Goal: Information Seeking & Learning: Learn about a topic

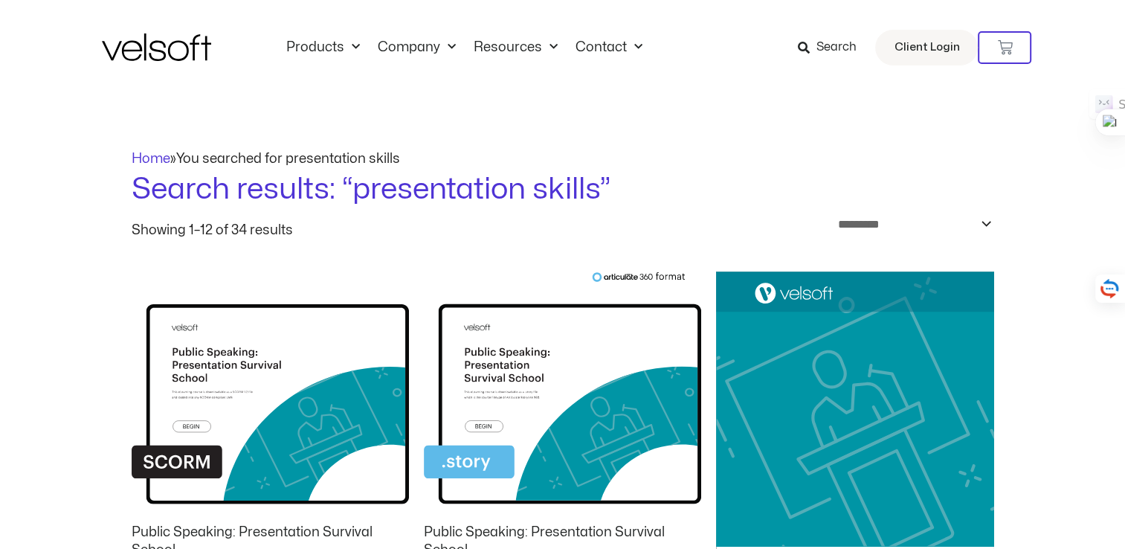
scroll to position [149, 0]
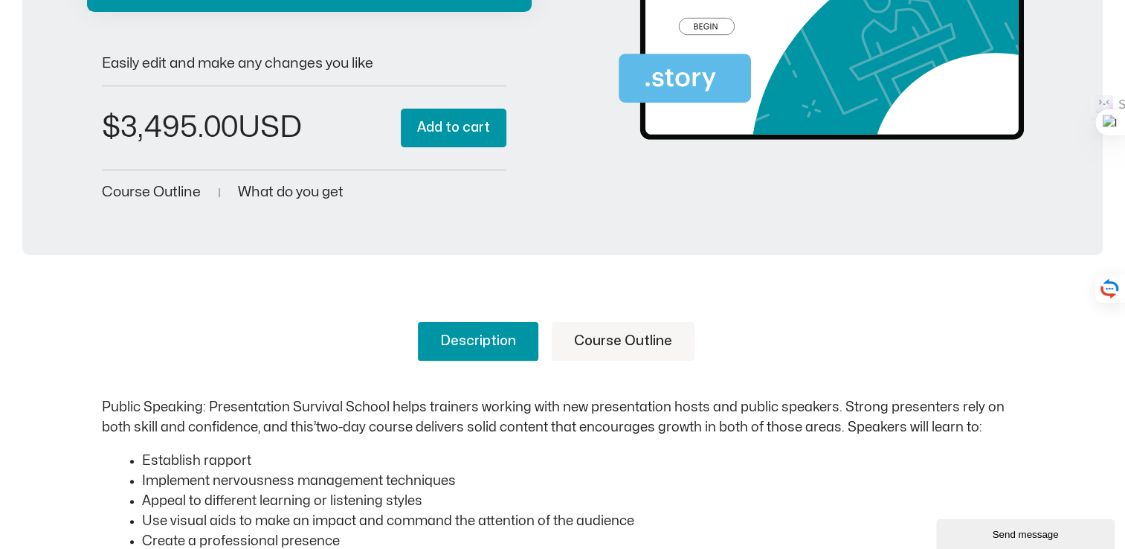
click at [138, 192] on span "Course Outline" at bounding box center [151, 192] width 99 height 14
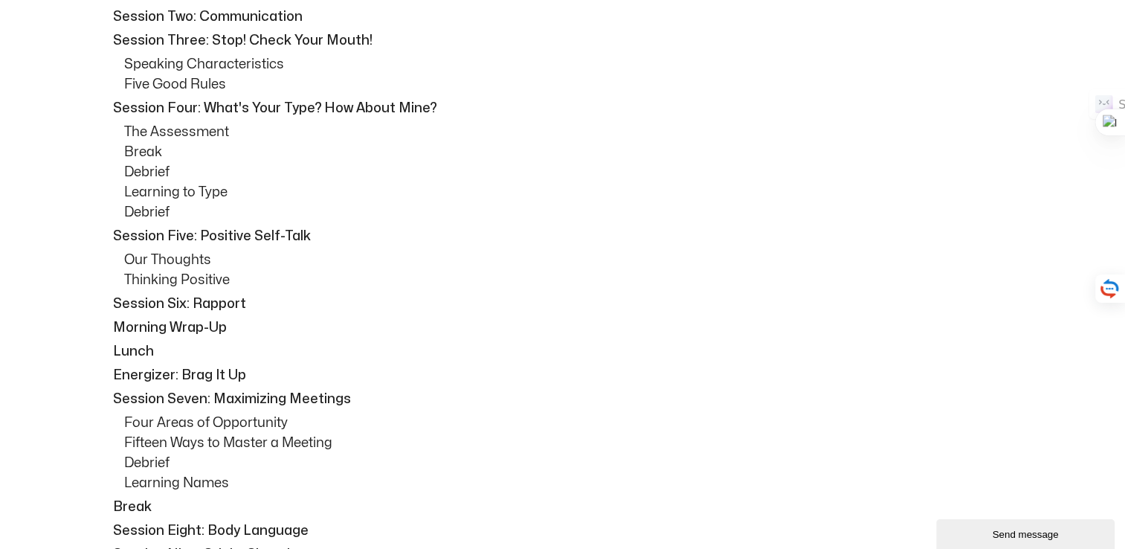
scroll to position [1026, 0]
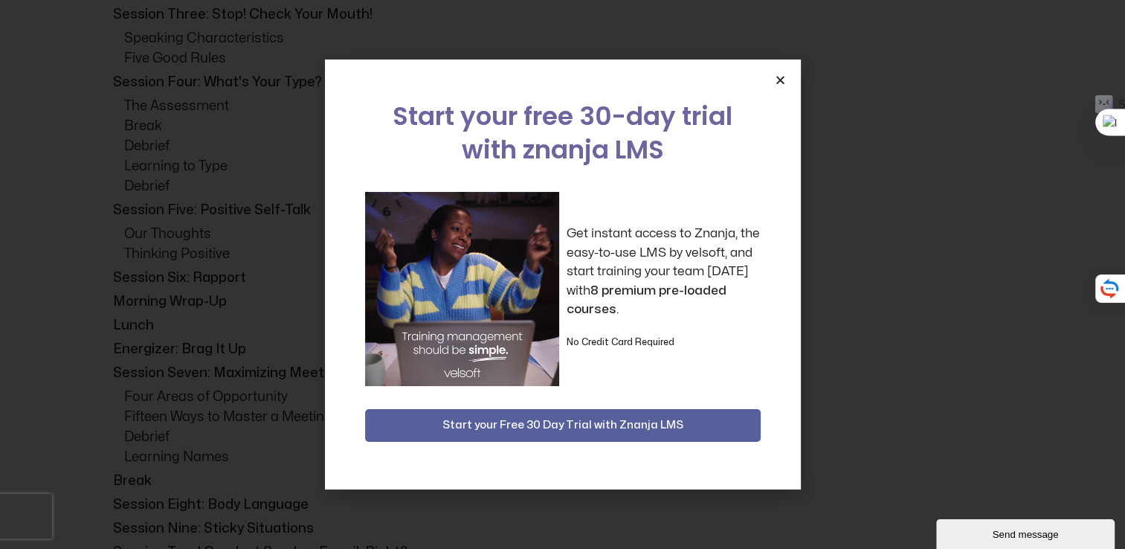
click at [781, 79] on icon "Close" at bounding box center [780, 79] width 11 height 11
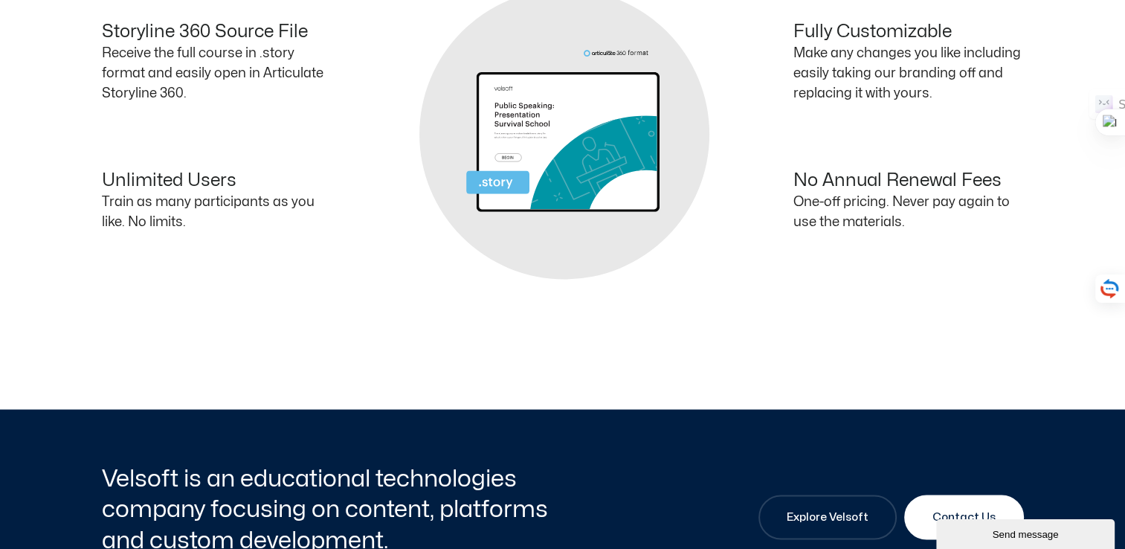
scroll to position [2445, 0]
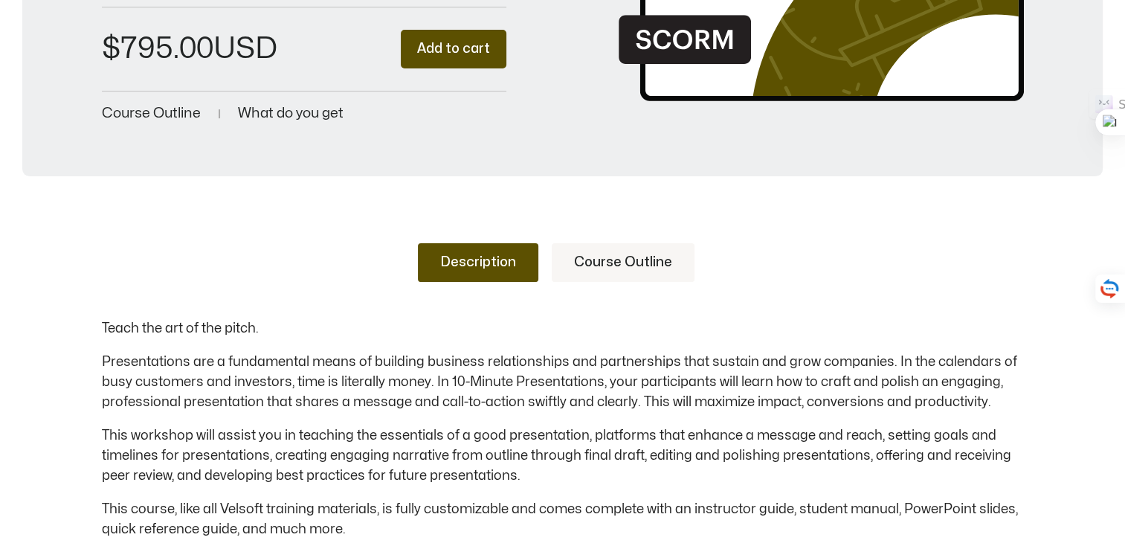
scroll to position [223, 0]
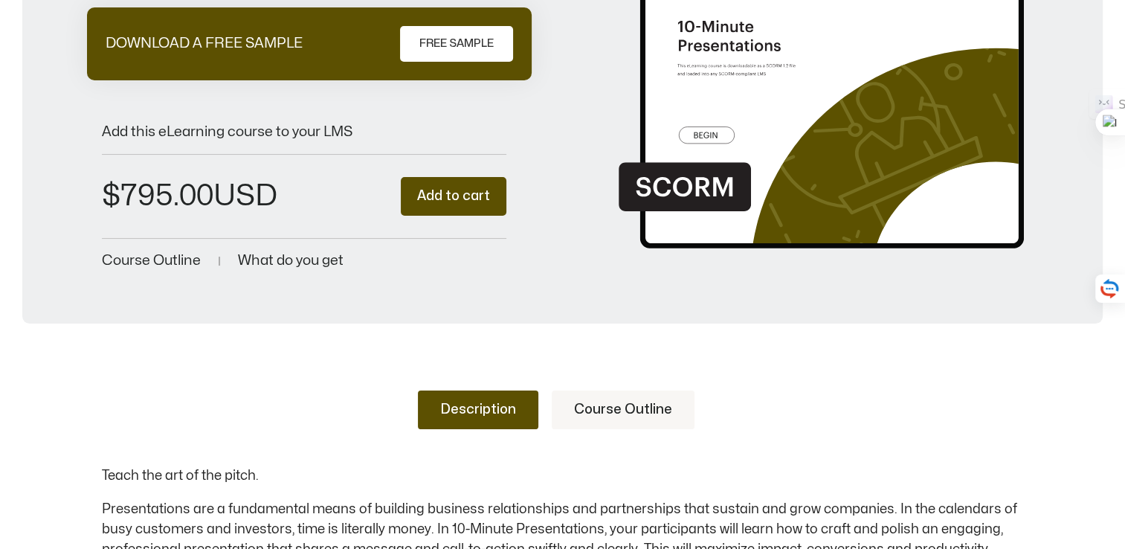
click at [634, 429] on link "Course Outline" at bounding box center [623, 410] width 143 height 39
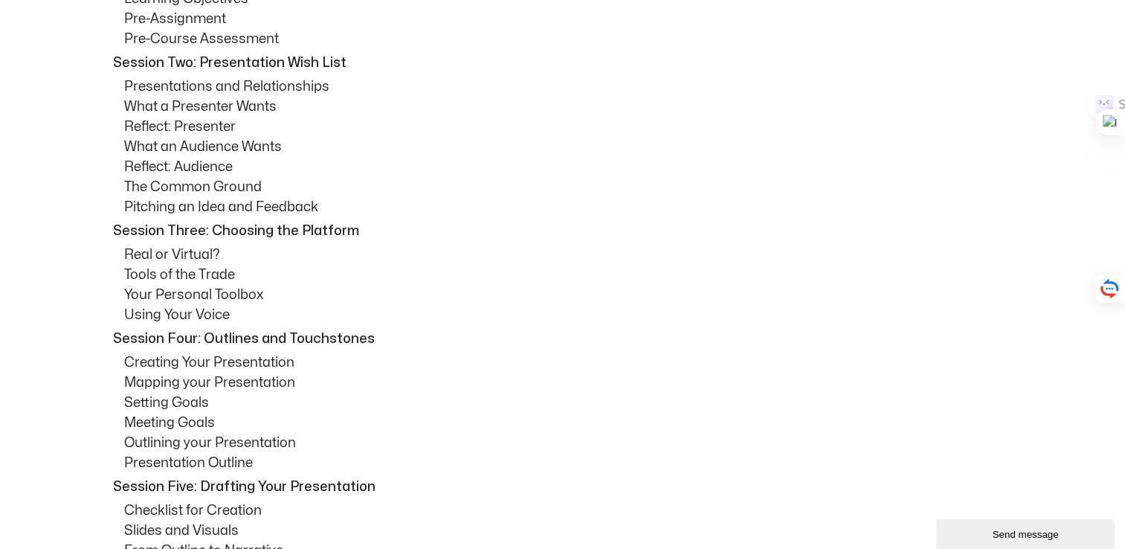
scroll to position [818, 0]
